Goal: Task Accomplishment & Management: Complete application form

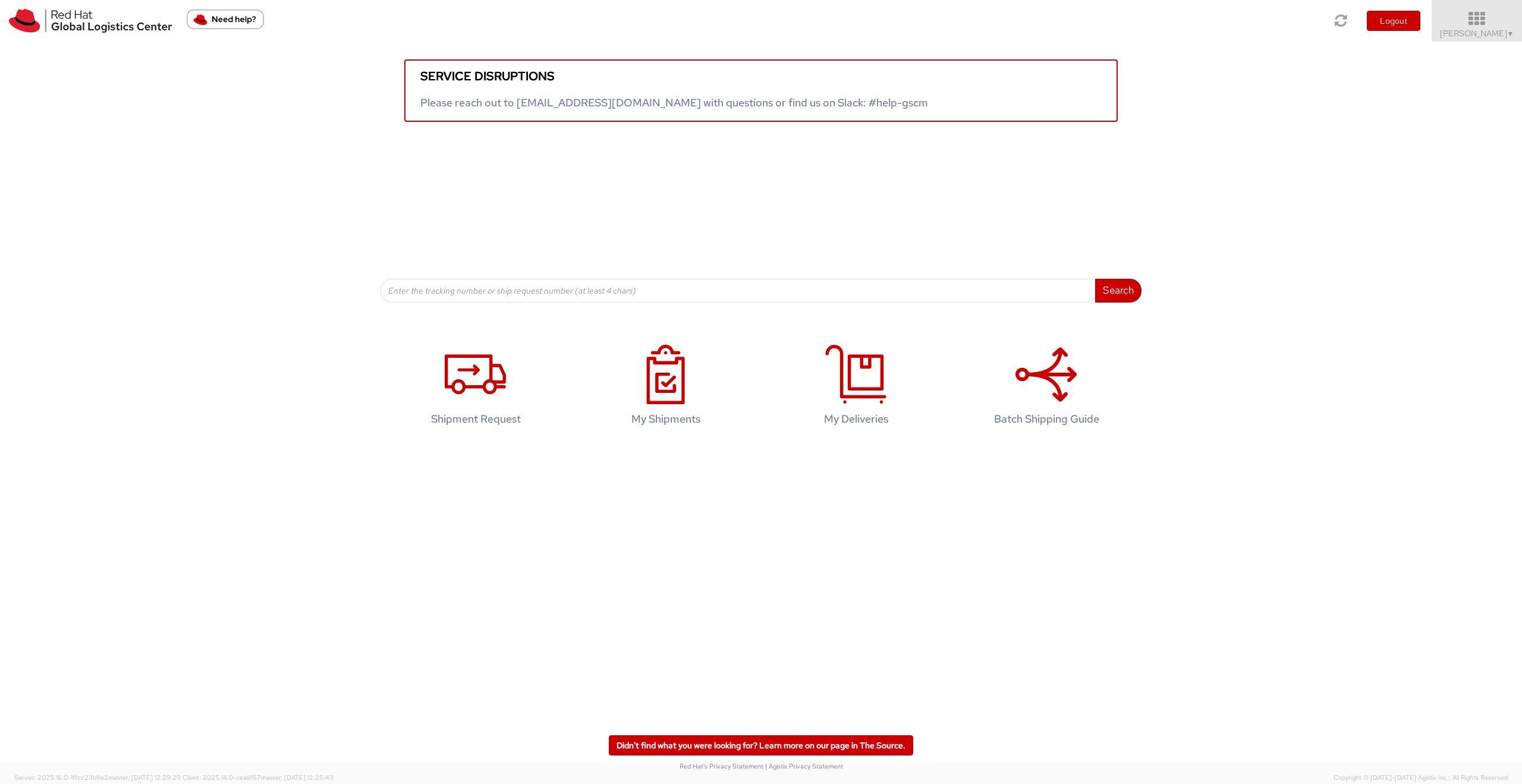
click at [1463, 33] on span "[PERSON_NAME] ▼" at bounding box center [1477, 33] width 74 height 11
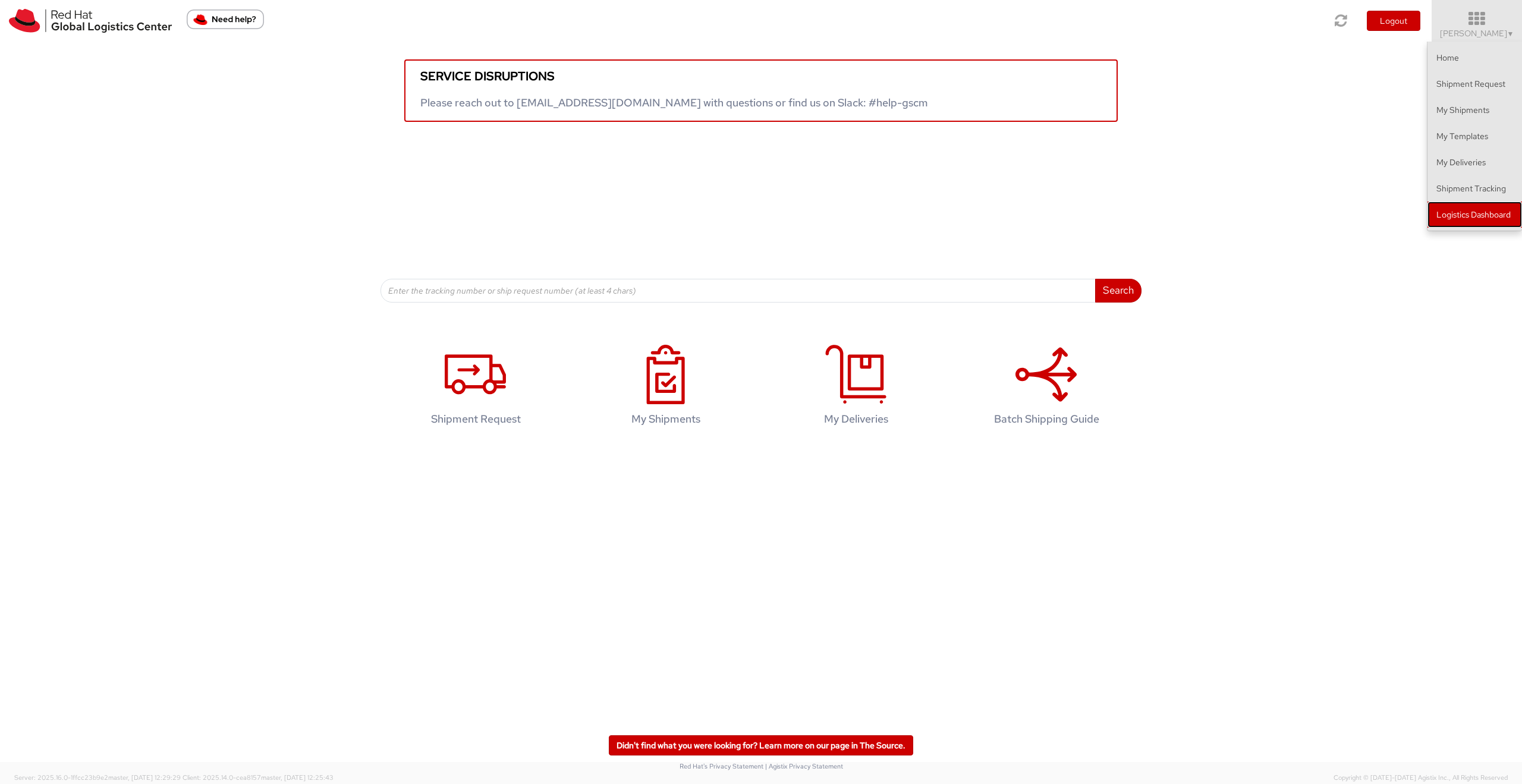
click at [1463, 212] on link "Logistics Dashboard" at bounding box center [1475, 214] width 94 height 26
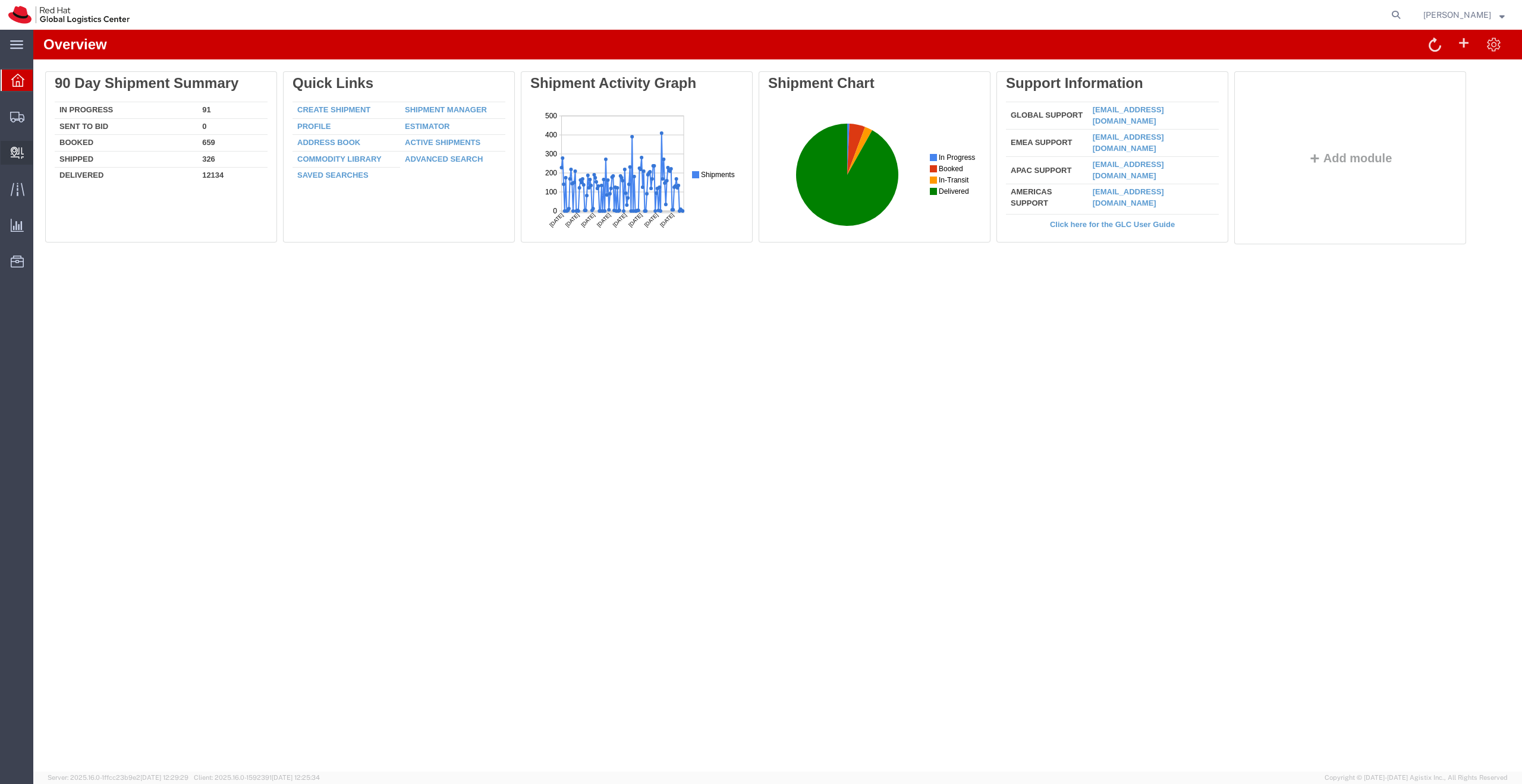
click at [0, 0] on span "Create Delivery" at bounding box center [0, 0] width 0 height 0
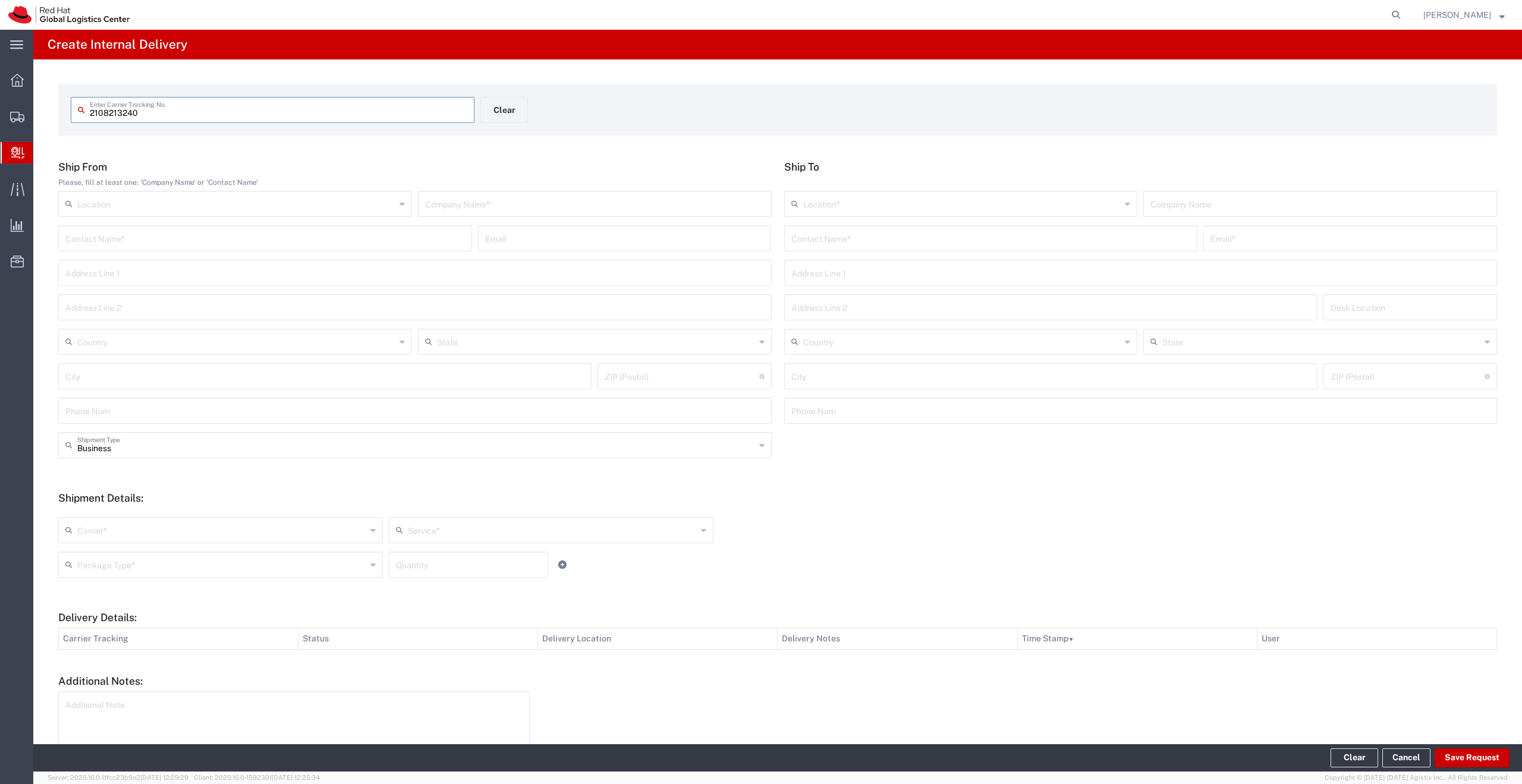
type input "2108213240"
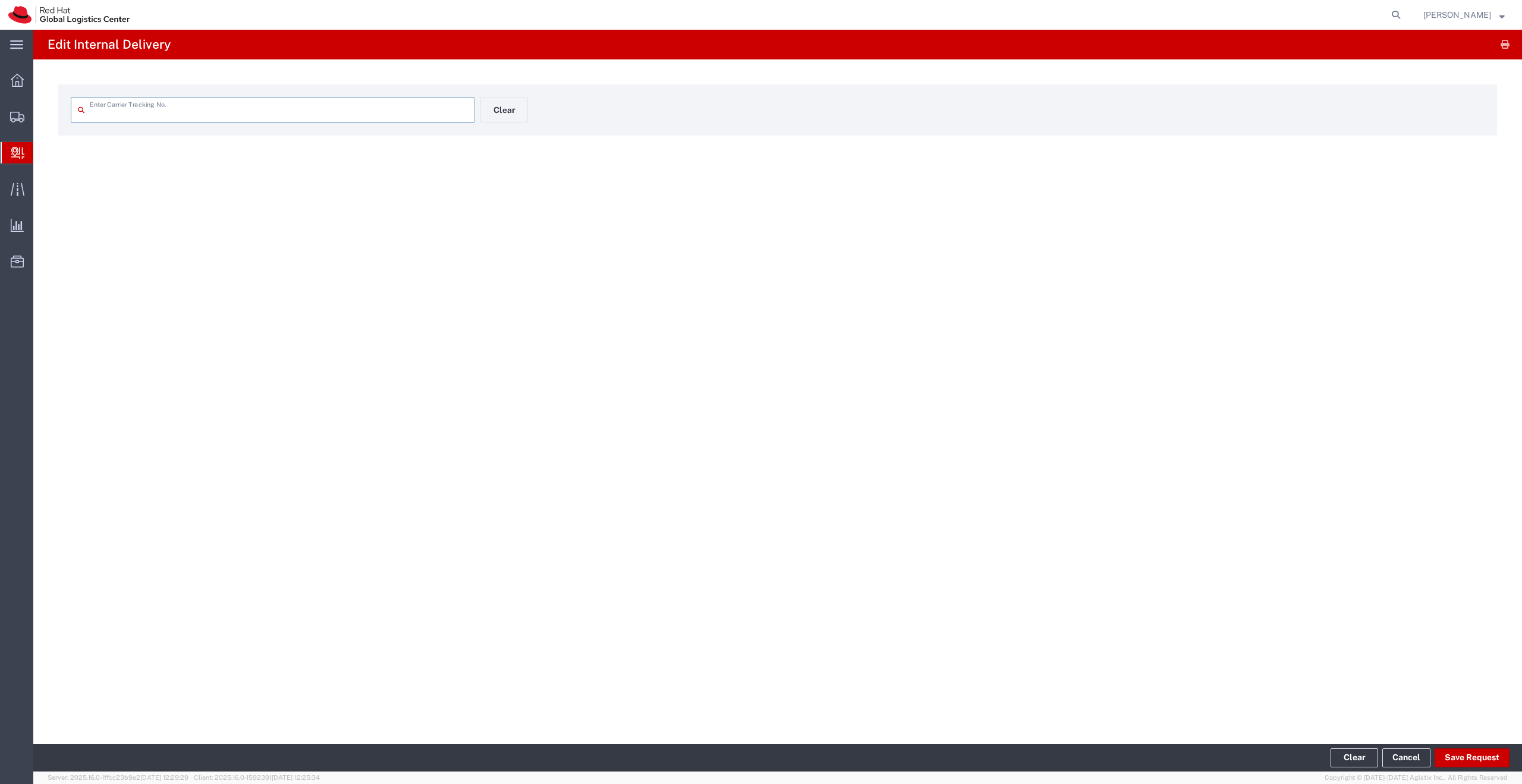
type input "2108213240"
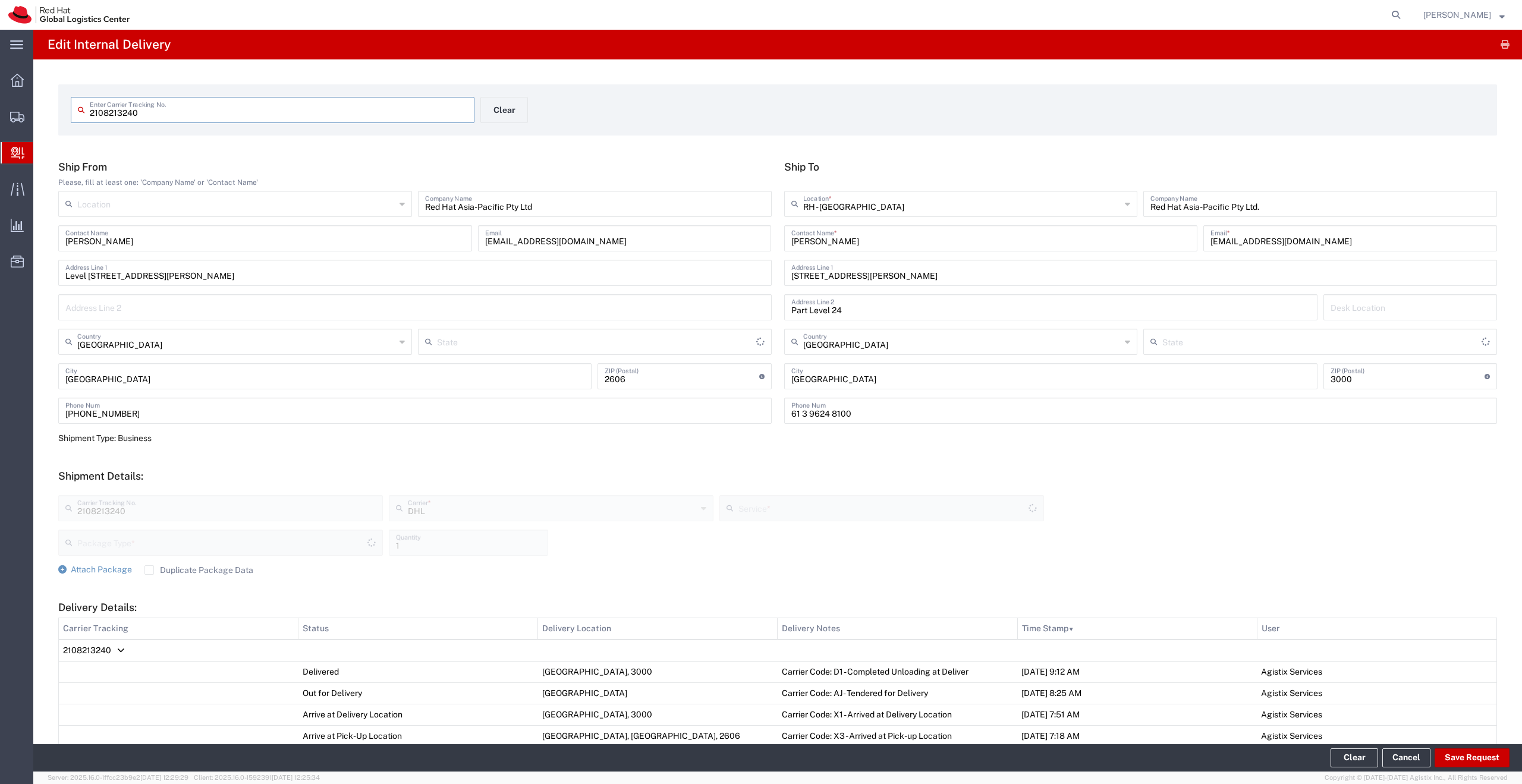
type input "Your Packaging"
type input "New South Wales"
type input "Domestic Express"
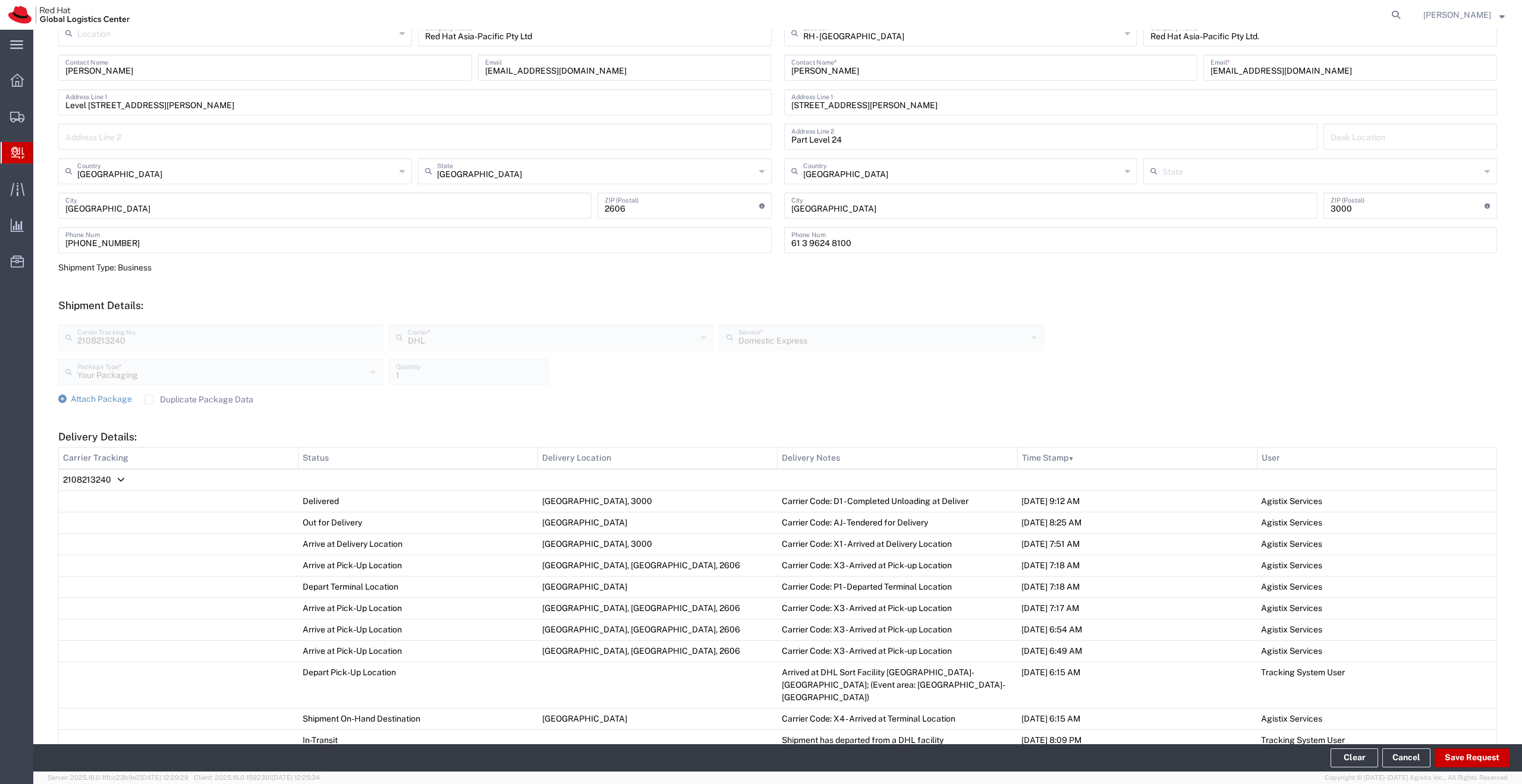
scroll to position [501, 0]
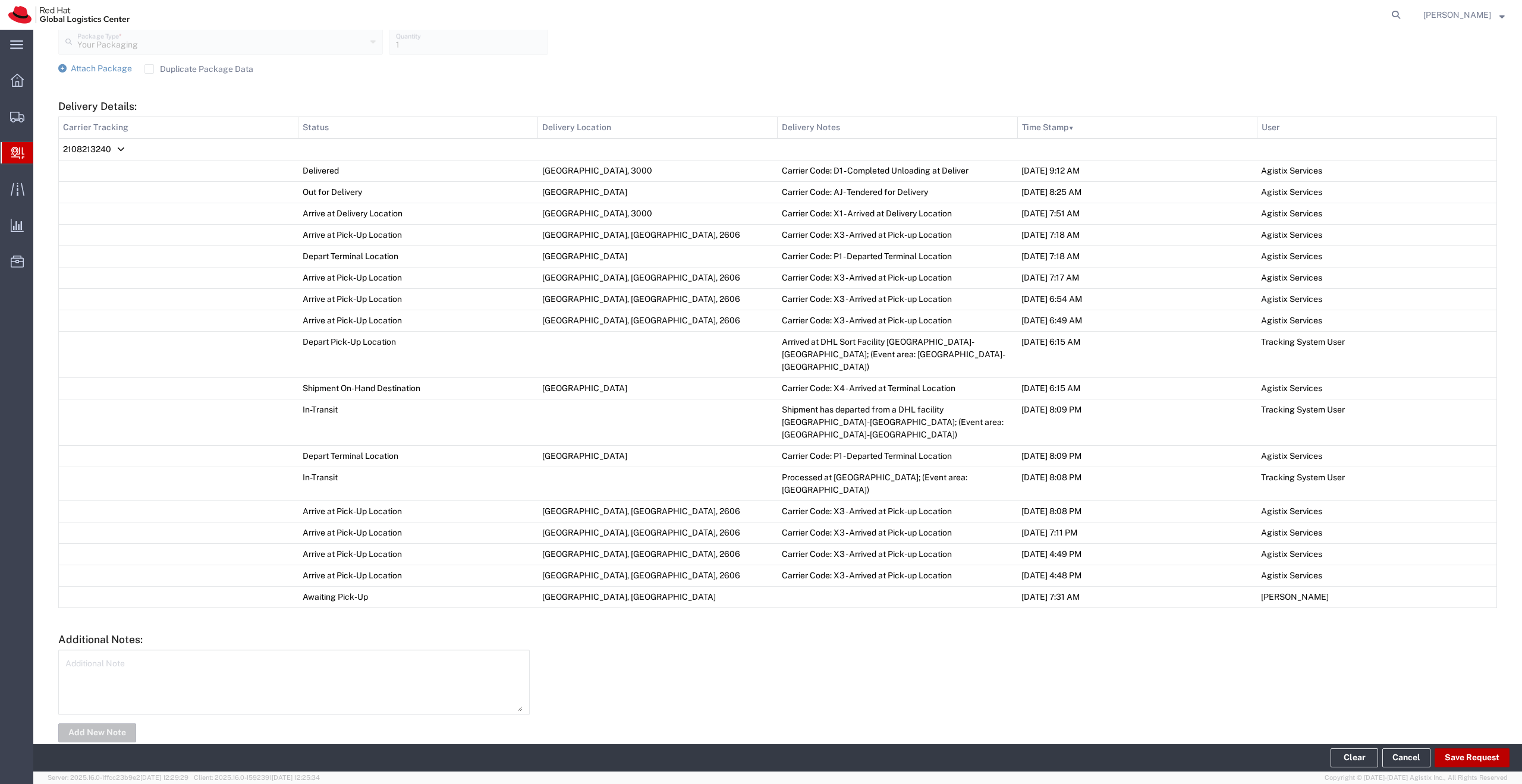
click at [1461, 755] on button "Save Request" at bounding box center [1472, 758] width 75 height 19
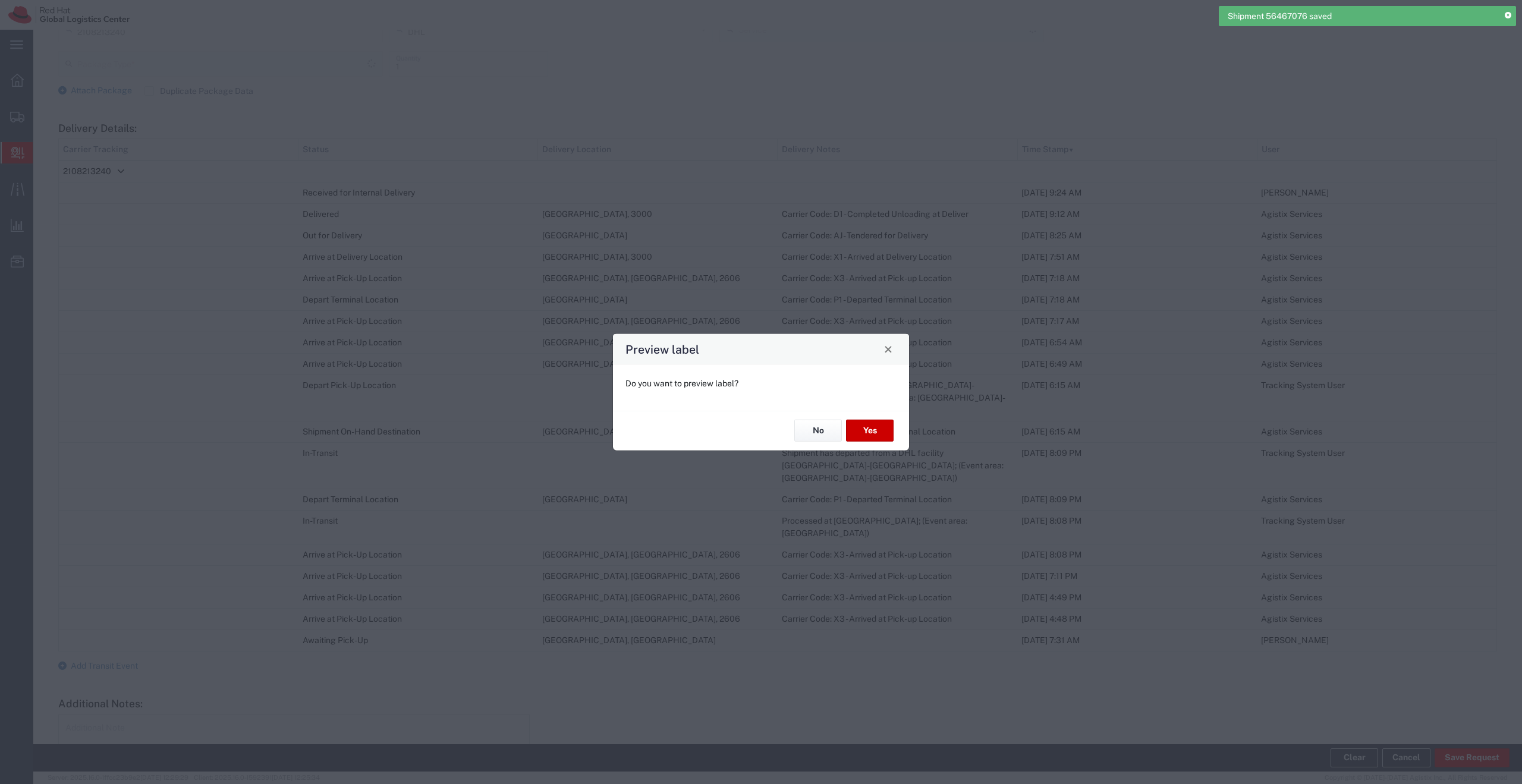
scroll to position [523, 0]
type input "Your Packaging"
type input "Domestic Express"
click at [827, 437] on button "No" at bounding box center [818, 431] width 48 height 22
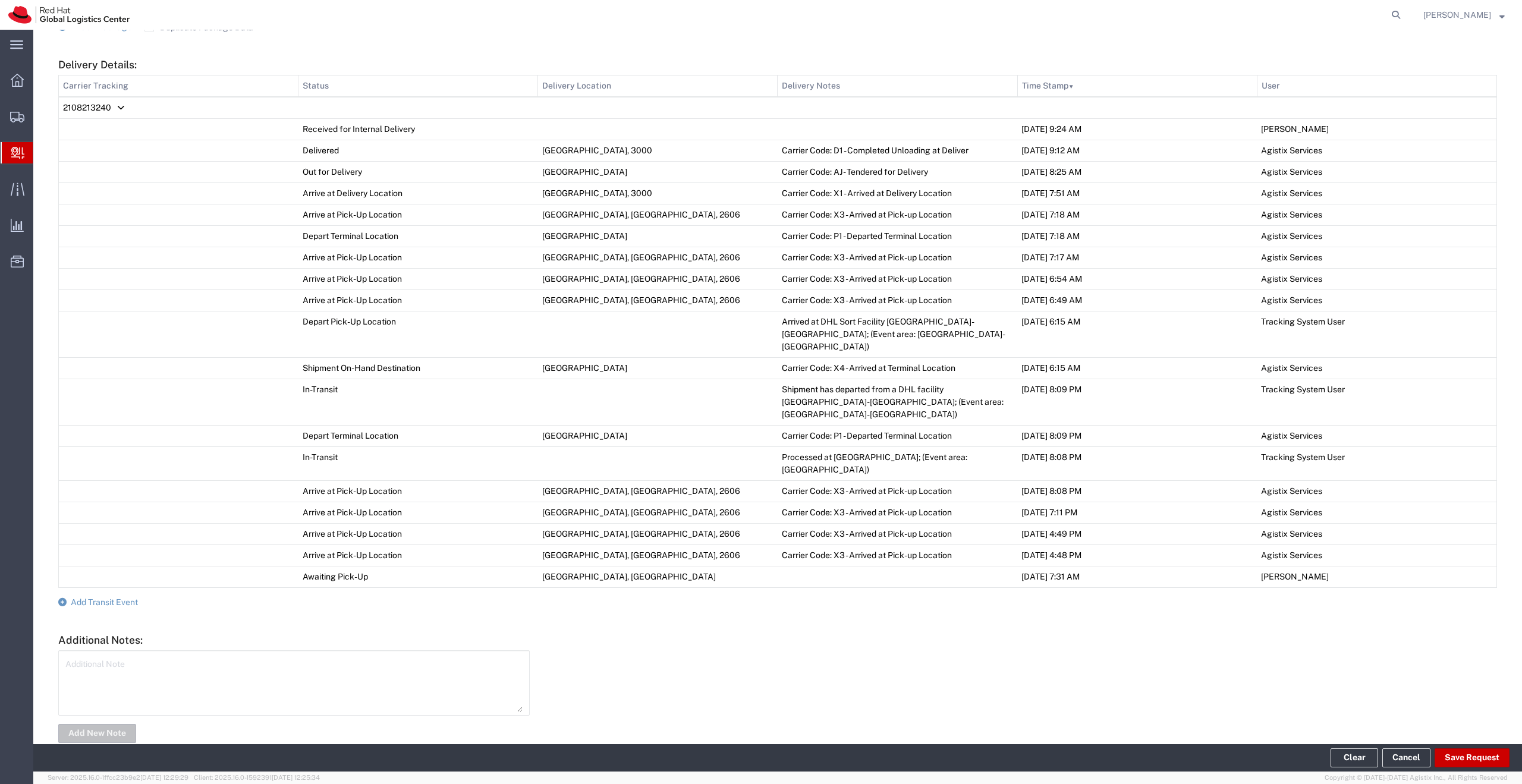
scroll to position [566, 0]
click at [71, 597] on span "Add Transit Event" at bounding box center [105, 601] width 67 height 9
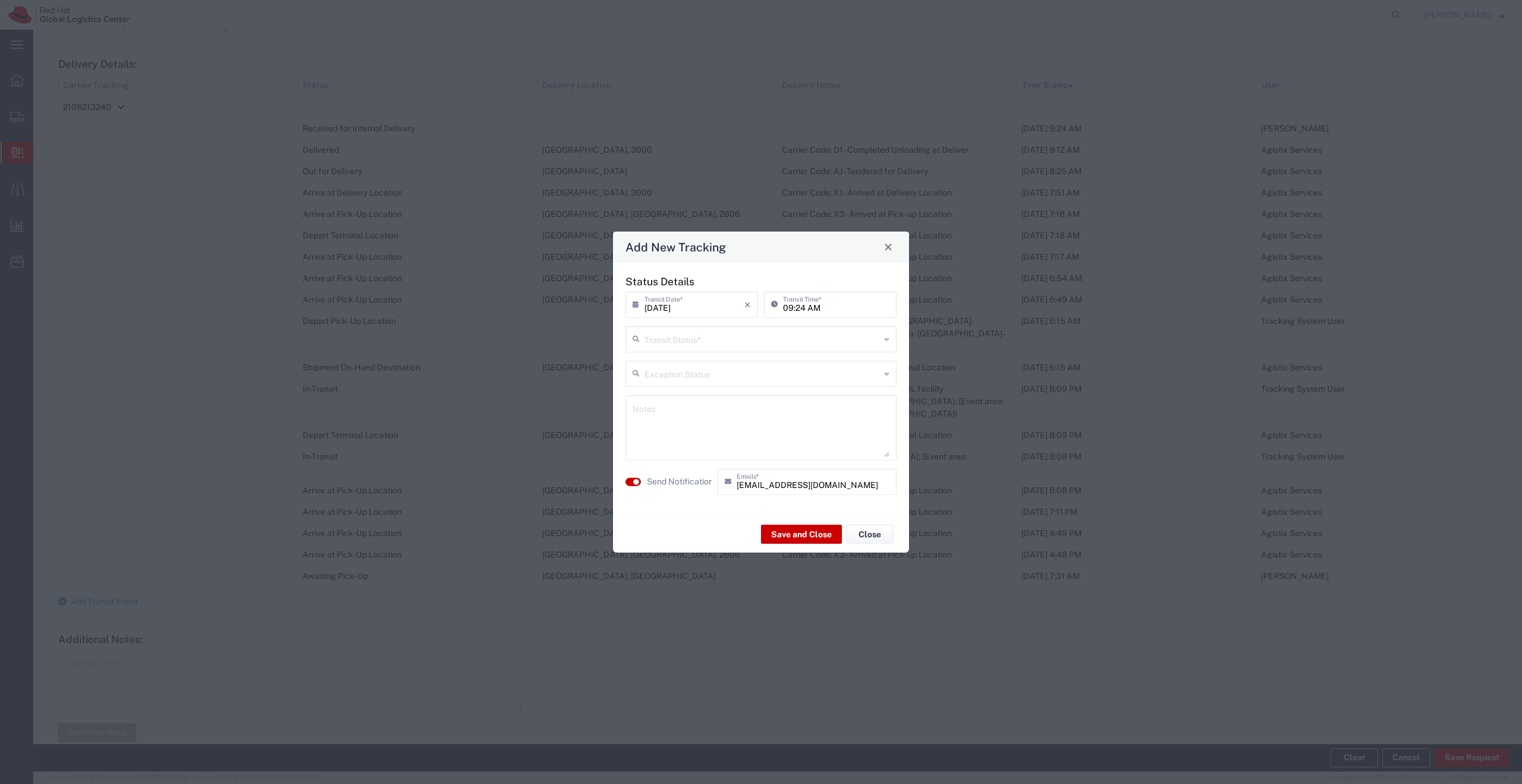
click at [823, 347] on input "text" at bounding box center [762, 338] width 235 height 21
click at [732, 361] on span "Delivery Confirmation" at bounding box center [761, 364] width 269 height 18
type input "Delivery Confirmation"
click at [667, 409] on textarea at bounding box center [761, 427] width 257 height 58
type textarea "R"
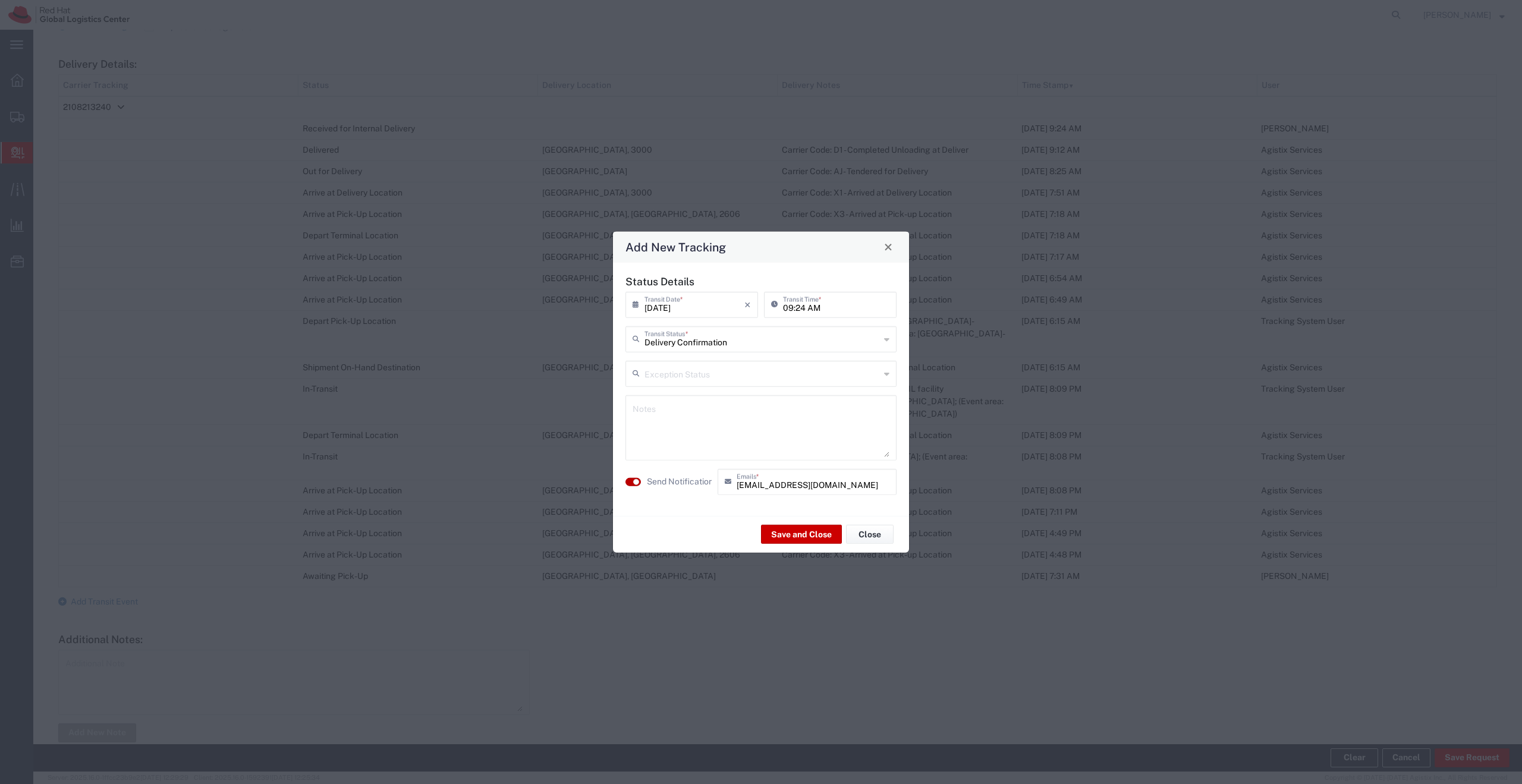
click at [632, 484] on button "button" at bounding box center [633, 481] width 16 height 8
click at [809, 534] on button "Save and Close" at bounding box center [802, 535] width 81 height 19
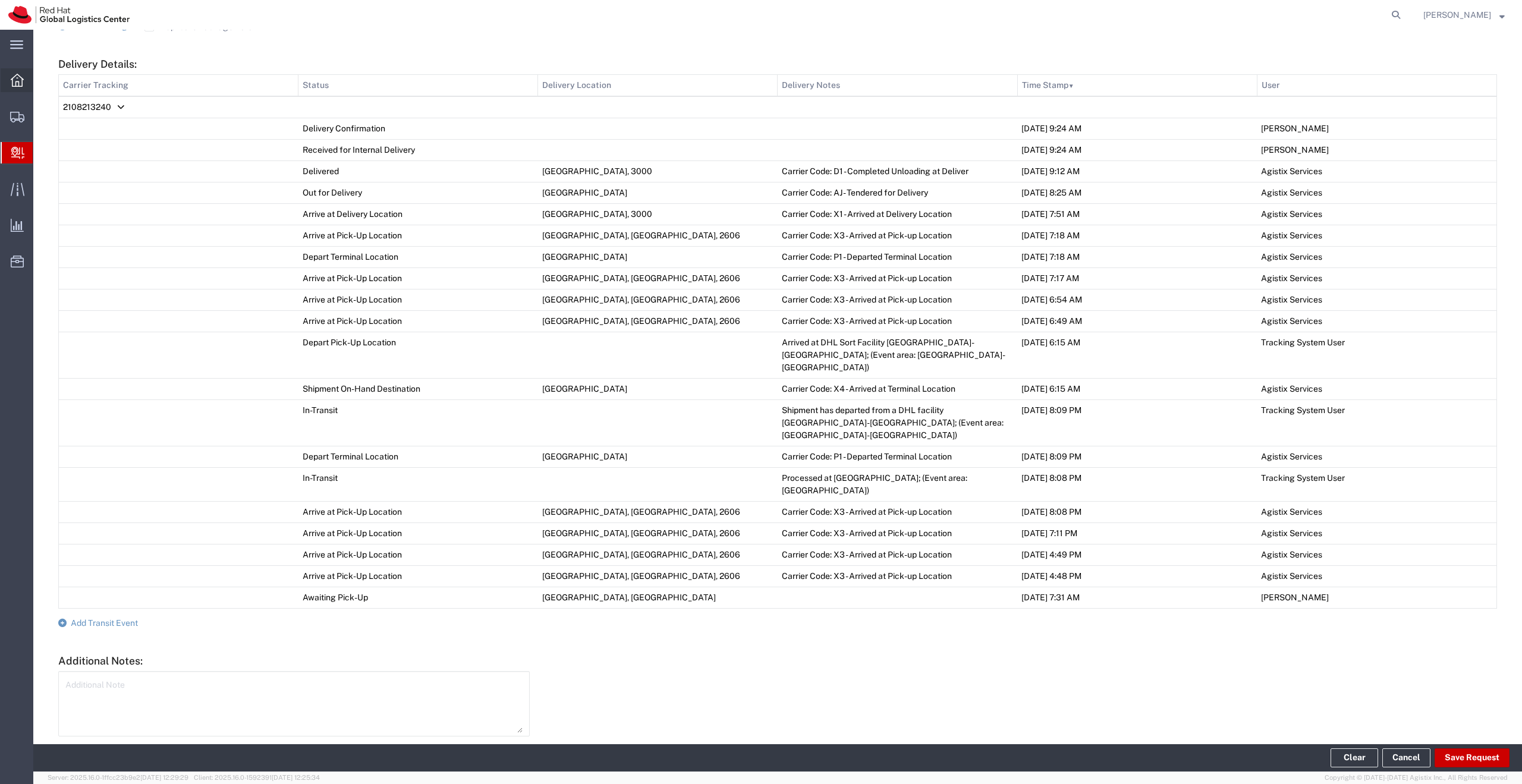
click at [16, 82] on icon at bounding box center [17, 80] width 13 height 13
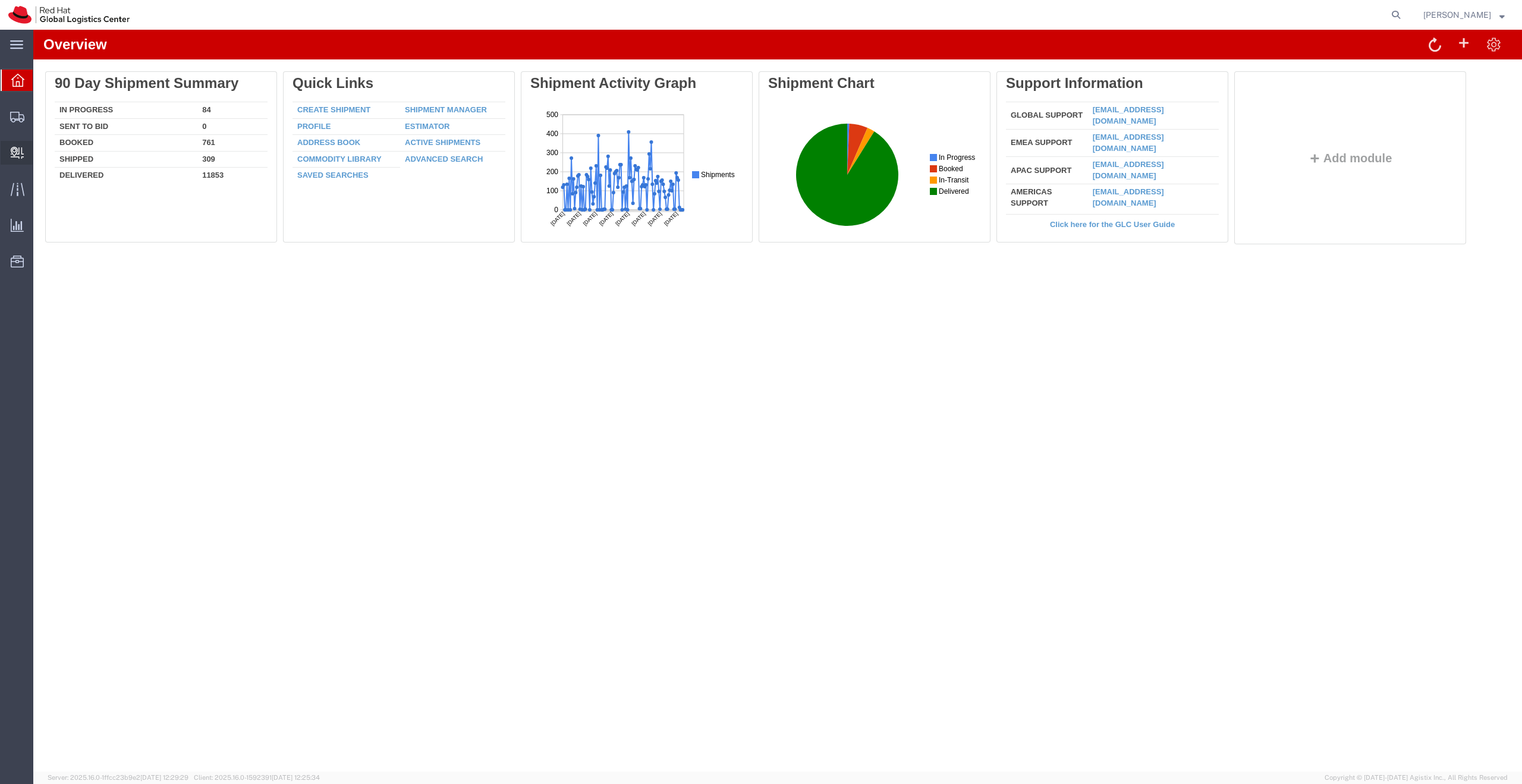
click at [0, 0] on span "Create Delivery" at bounding box center [0, 0] width 0 height 0
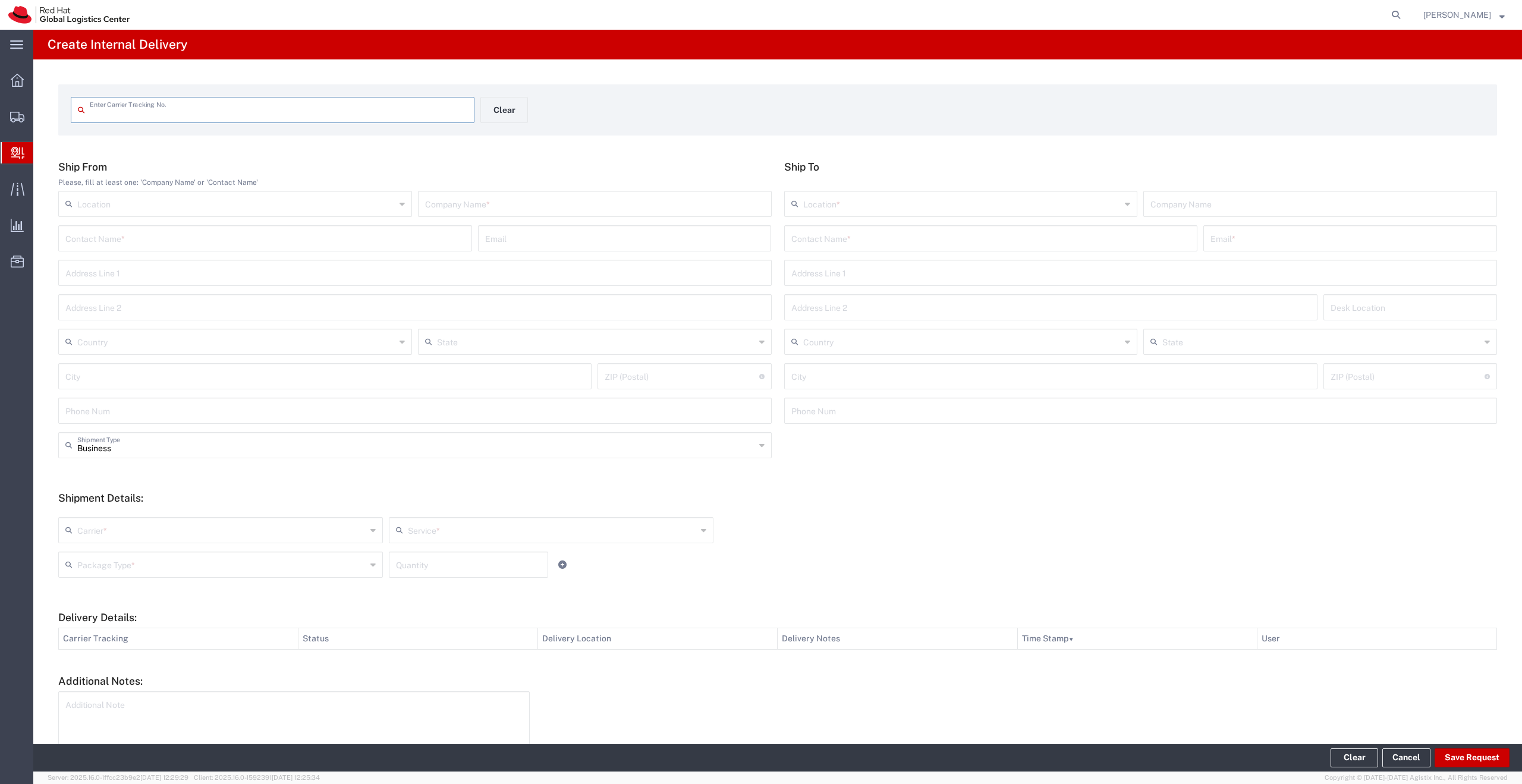
click at [274, 118] on input "text" at bounding box center [279, 109] width 378 height 21
type input "392016268088"
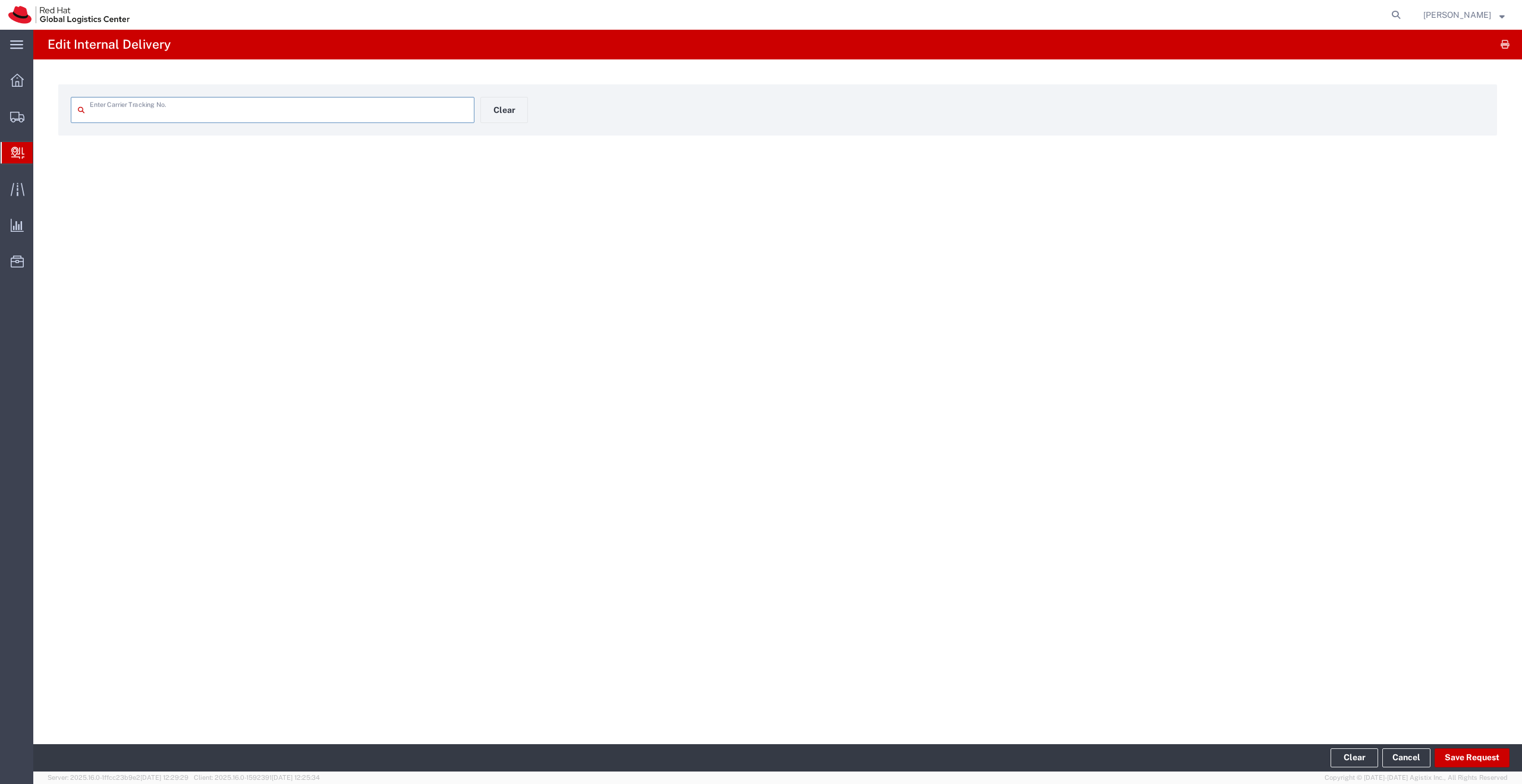
type input "392016268088"
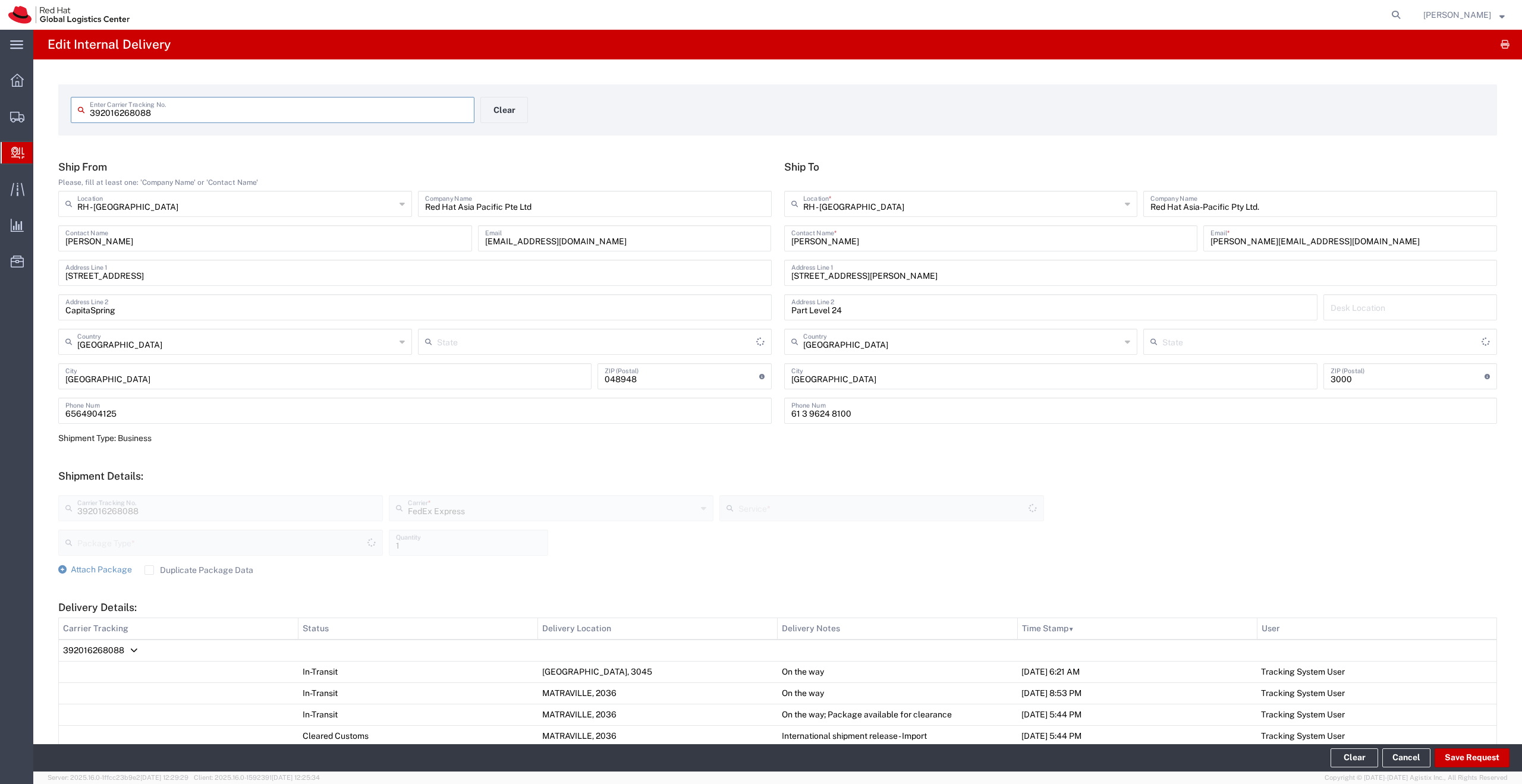
type input "Envelope"
type input "International Priority EOD"
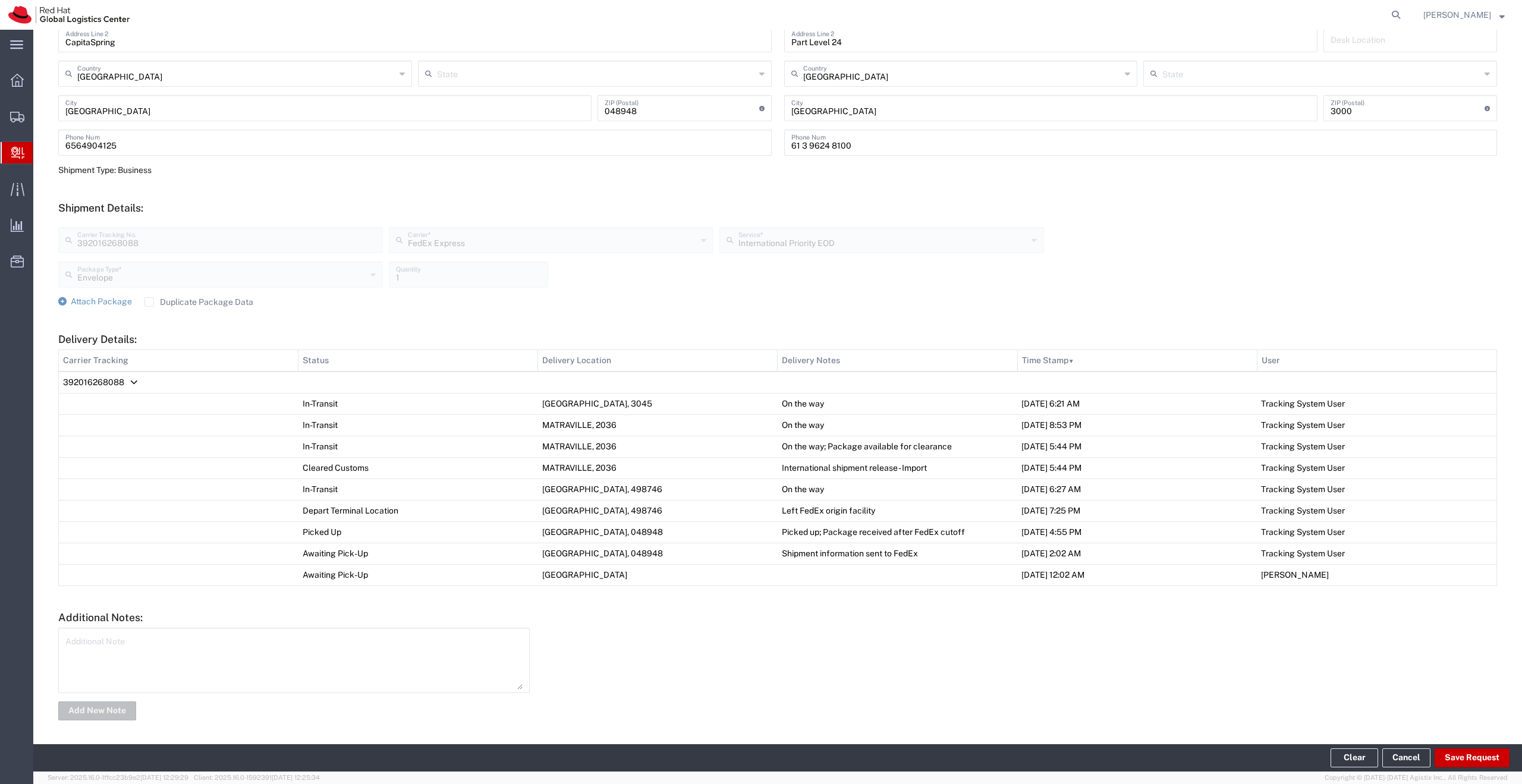
scroll to position [271, 0]
click at [1460, 760] on button "Save Request" at bounding box center [1472, 758] width 75 height 19
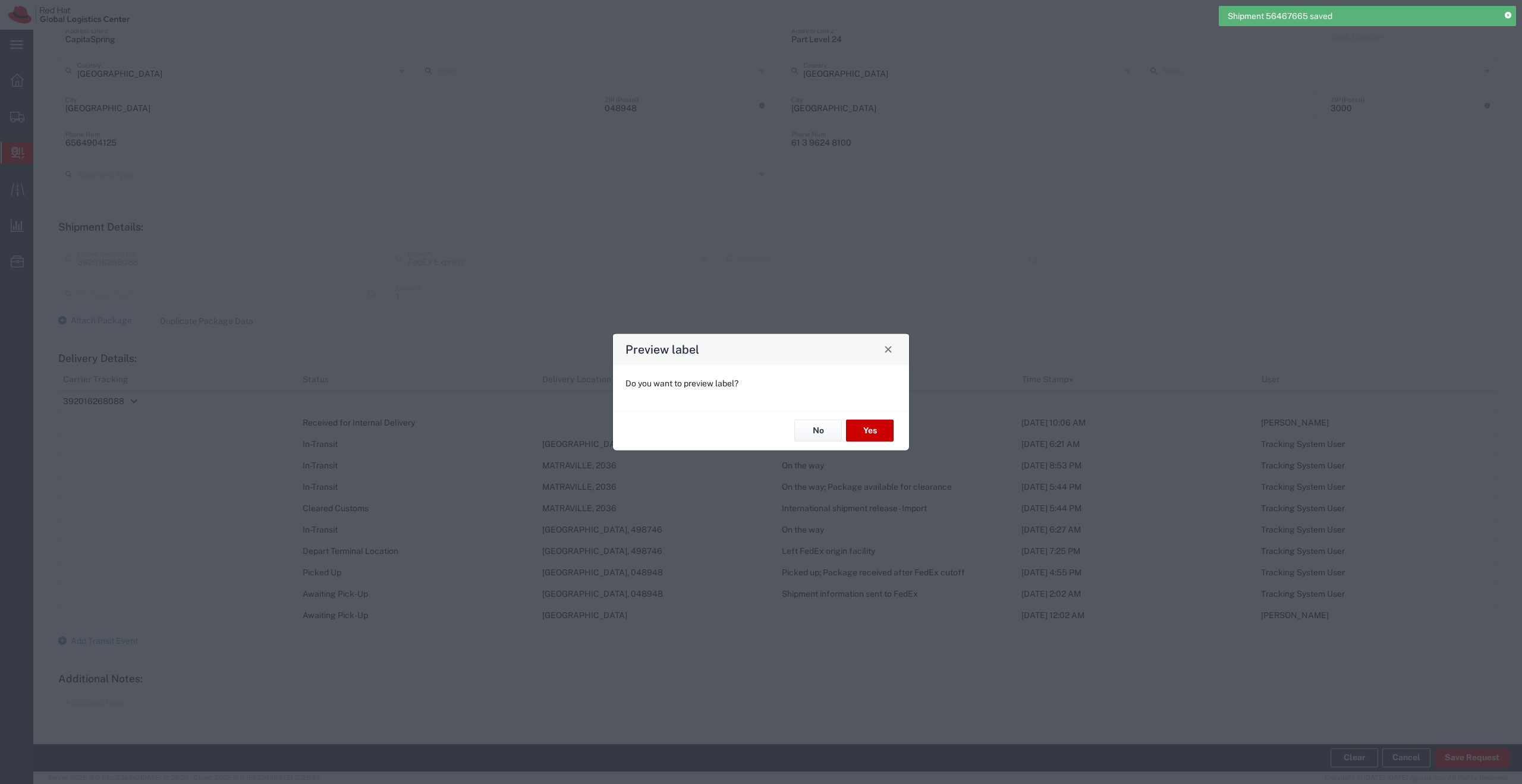
type input "Envelope"
type input "International Priority EOD"
click at [823, 439] on button "No" at bounding box center [818, 431] width 48 height 22
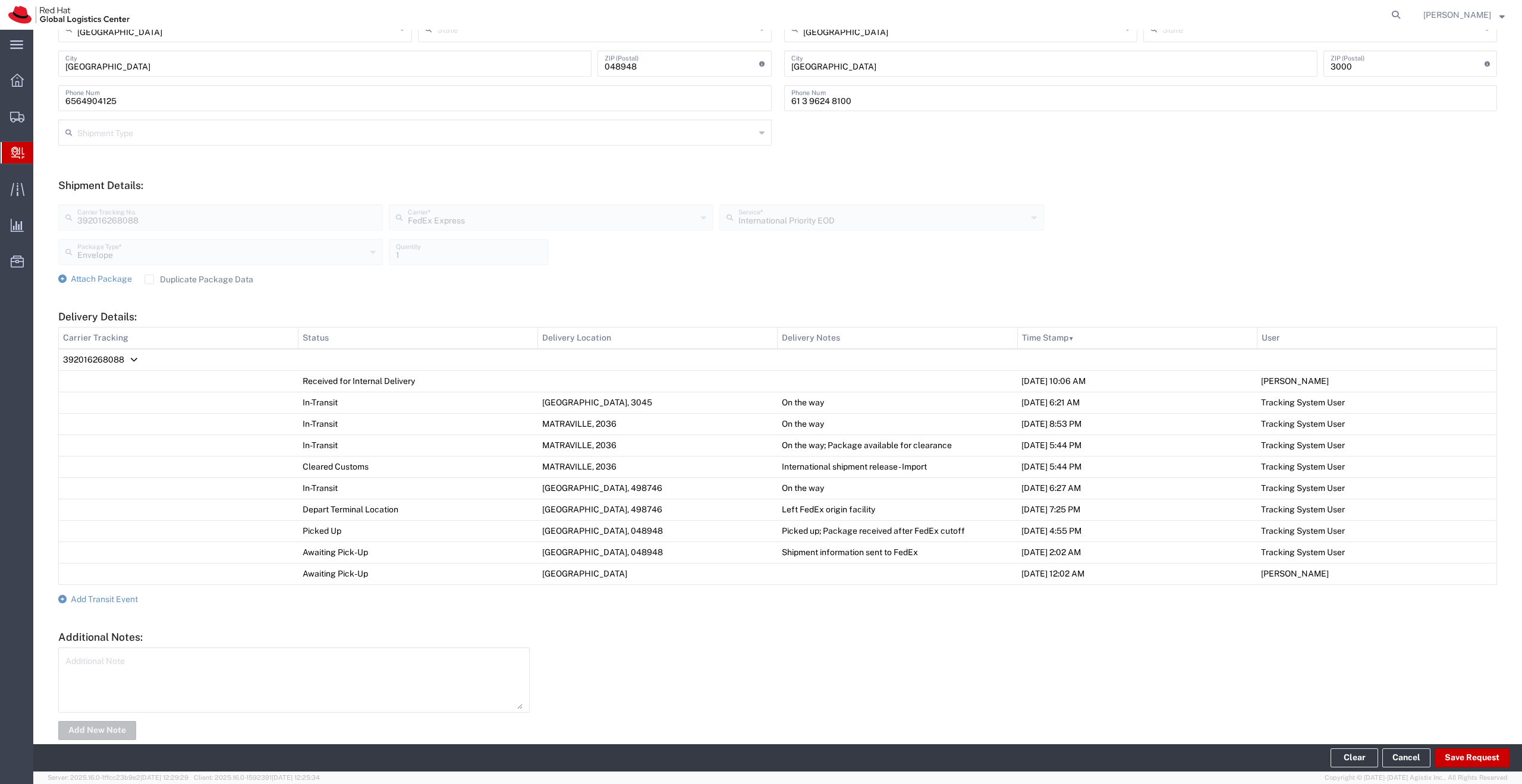
scroll to position [335, 0]
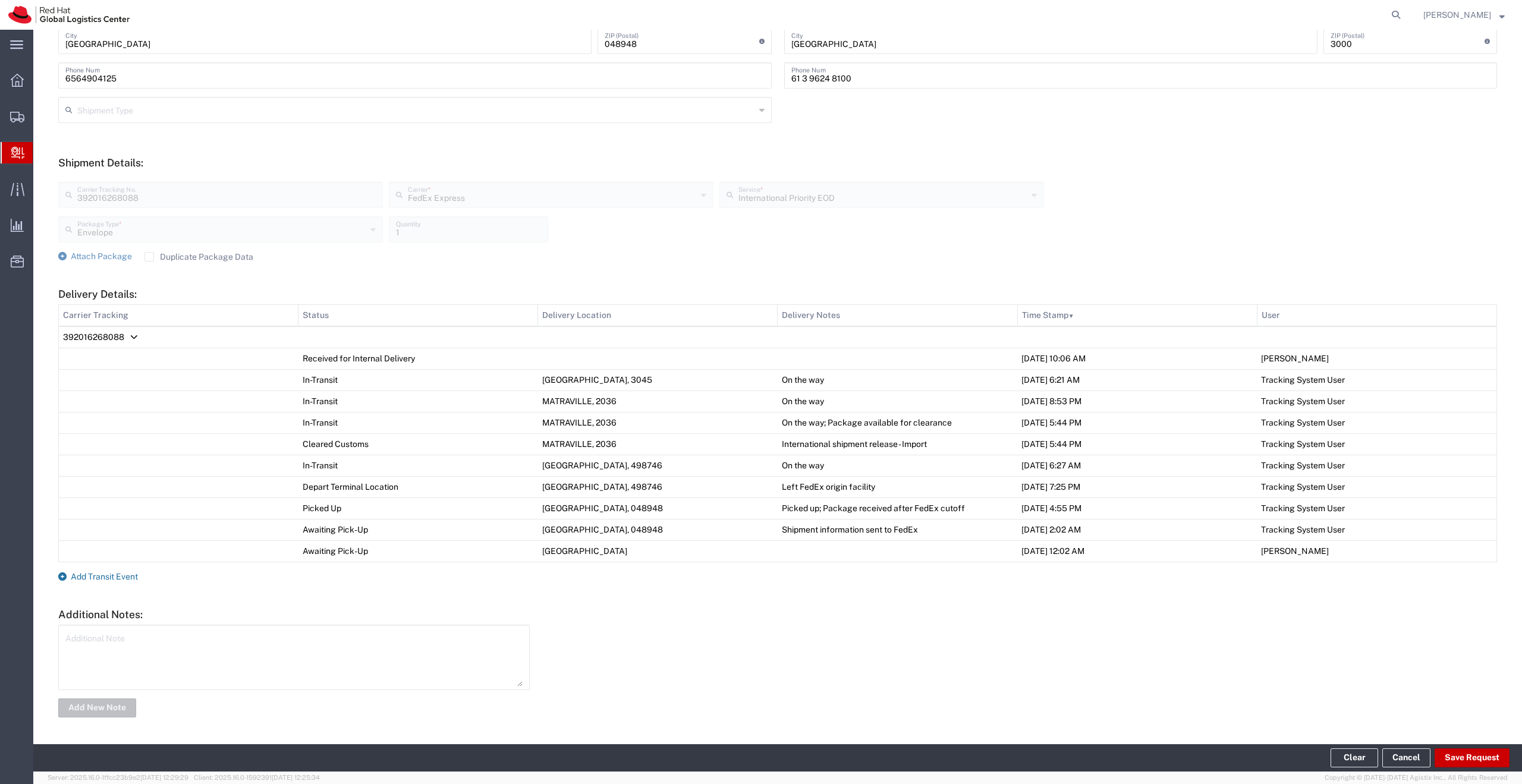
click at [95, 576] on span "Add Transit Event" at bounding box center [105, 576] width 67 height 9
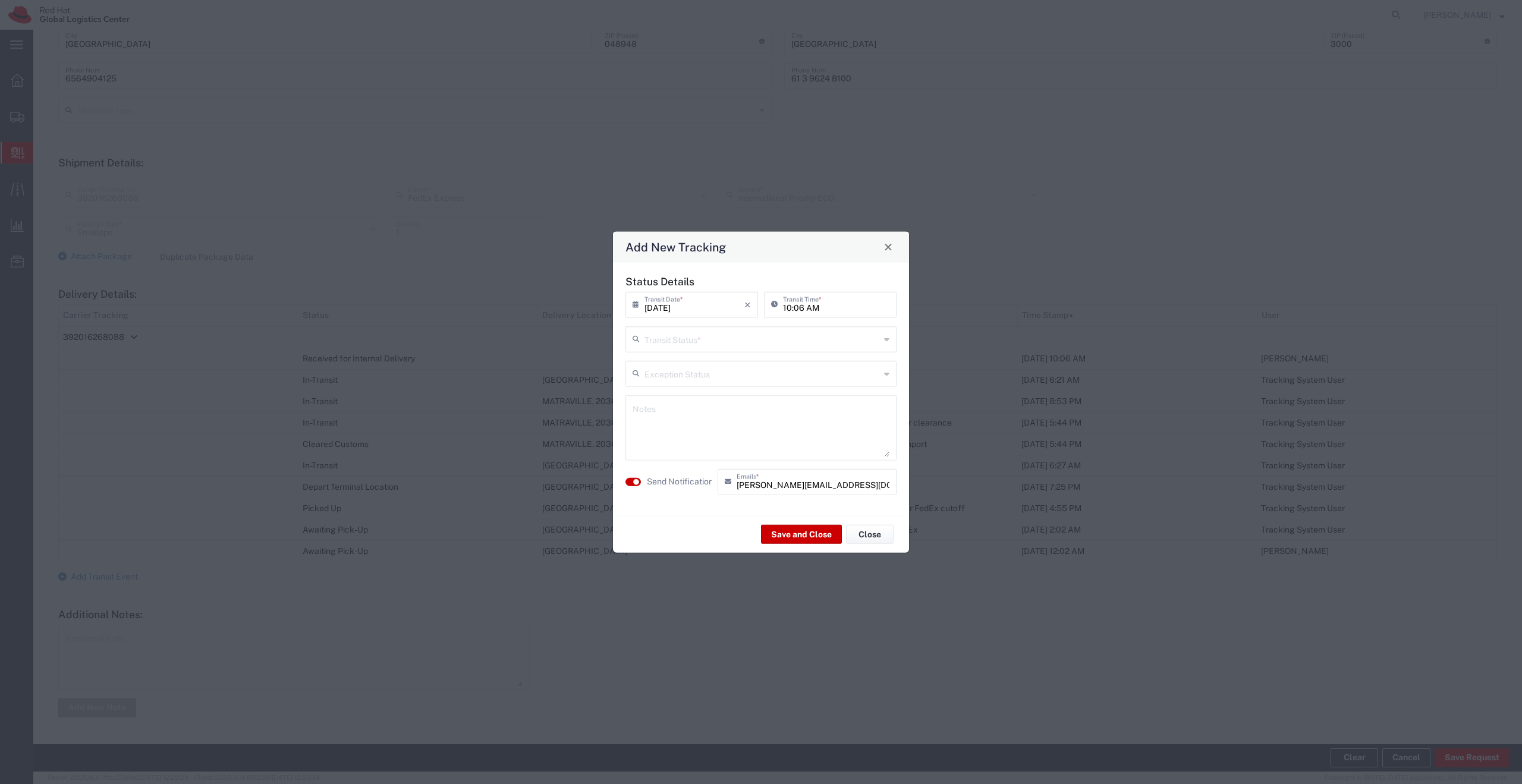
click at [702, 340] on input "text" at bounding box center [762, 338] width 235 height 21
click at [700, 363] on span "Delivery Confirmation" at bounding box center [761, 364] width 269 height 18
type input "Delivery Confirmation"
click at [693, 415] on textarea at bounding box center [761, 427] width 257 height 58
click at [626, 481] on button "button" at bounding box center [633, 481] width 16 height 8
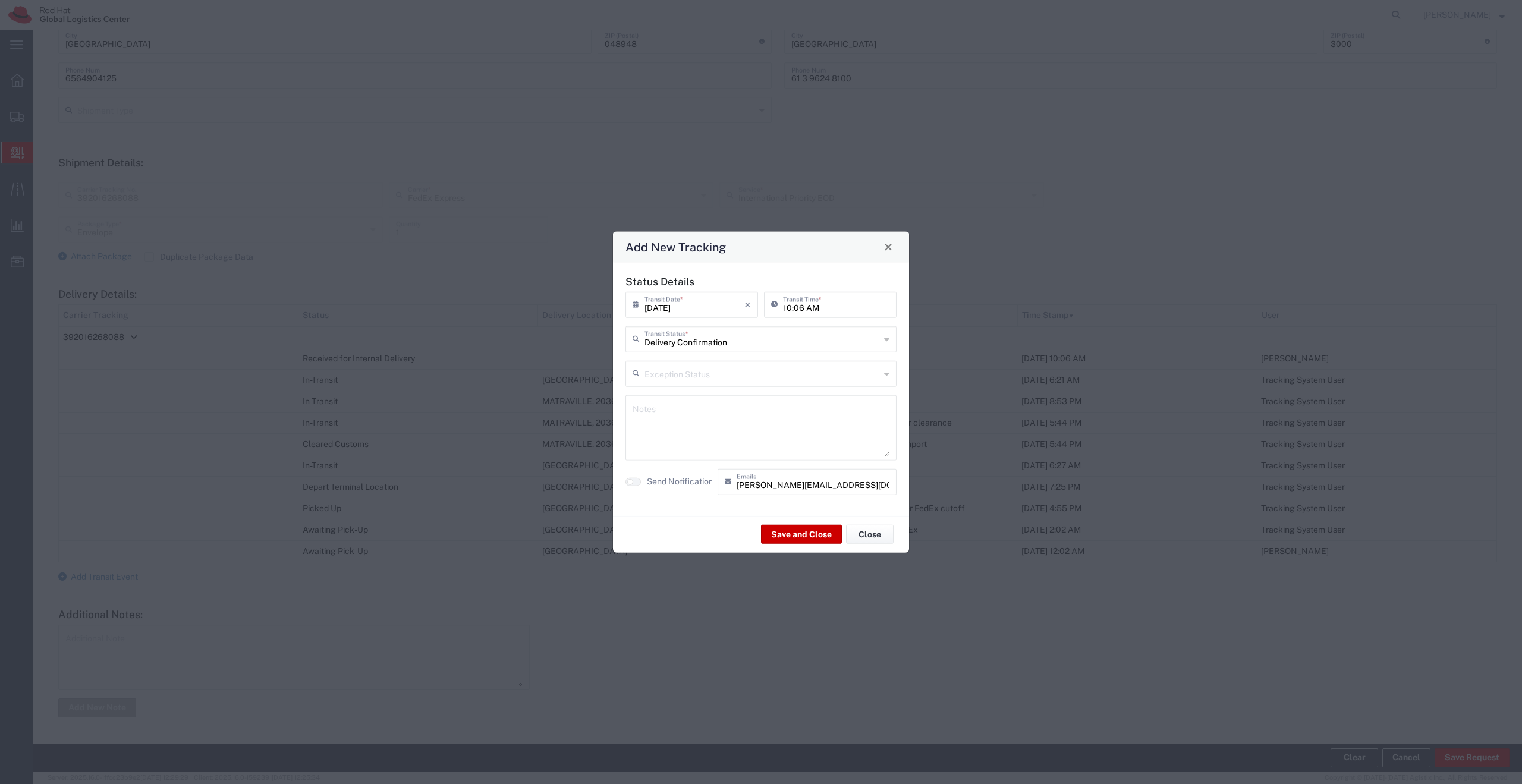
click at [686, 416] on textarea at bounding box center [761, 427] width 257 height 58
type textarea "Passed to Enzo"
click at [807, 526] on button "Save and Close" at bounding box center [802, 535] width 81 height 19
